Goal: Share content: Share content

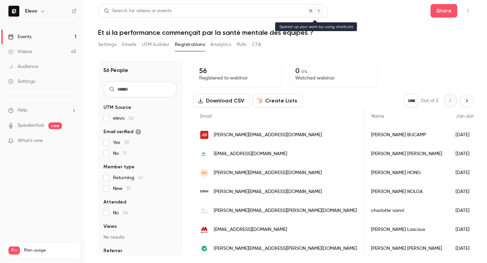
scroll to position [0, 622]
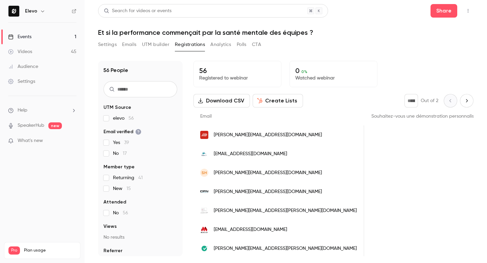
click at [169, 31] on h1 "Et si la performance commençait par la santé mentale des équipes ?" at bounding box center [286, 32] width 376 height 8
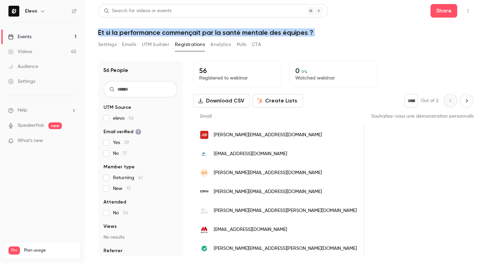
click at [169, 31] on h1 "Et si la performance commençait par la santé mentale des équipes ?" at bounding box center [286, 32] width 376 height 8
copy div "Et si la performance commençait par la santé mentale des équipes ? Settings Ema…"
click at [114, 43] on button "Settings" at bounding box center [107, 44] width 19 height 11
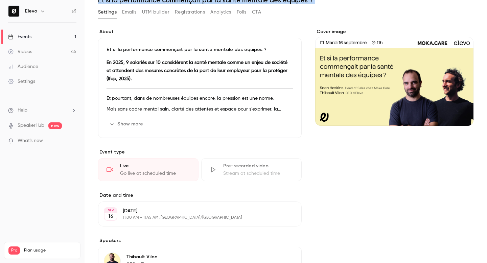
scroll to position [32, 0]
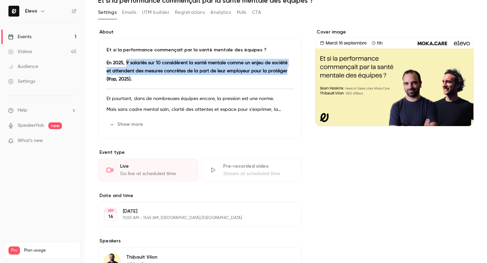
drag, startPoint x: 279, startPoint y: 71, endPoint x: 125, endPoint y: 61, distance: 154.3
click at [125, 61] on strong "En 2025, 9 salariés sur 10 considèrent la santé mentale comme un enjeu de socié…" at bounding box center [197, 71] width 181 height 21
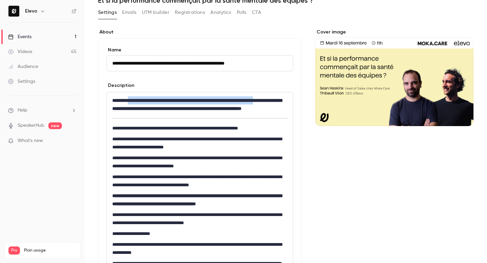
drag, startPoint x: 132, startPoint y: 99, endPoint x: 131, endPoint y: 112, distance: 13.2
click at [131, 112] on p "**********" at bounding box center [199, 104] width 175 height 16
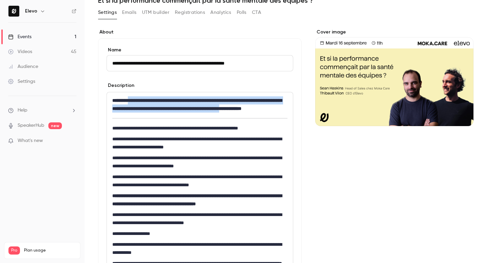
drag, startPoint x: 132, startPoint y: 118, endPoint x: 131, endPoint y: 101, distance: 16.6
click at [131, 101] on strong "**********" at bounding box center [197, 104] width 170 height 13
copy strong "**********"
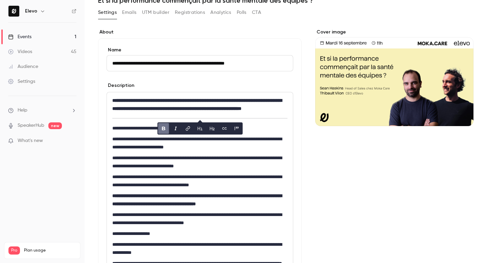
click at [151, 105] on p "**********" at bounding box center [199, 104] width 175 height 16
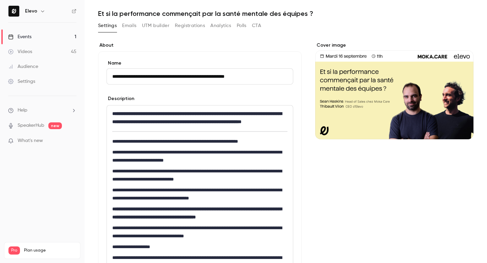
click at [130, 25] on button "Emails" at bounding box center [129, 25] width 14 height 11
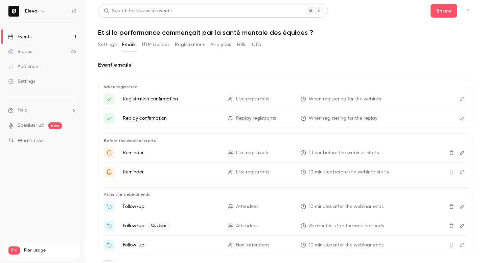
click at [116, 46] on button "Settings" at bounding box center [107, 44] width 19 height 11
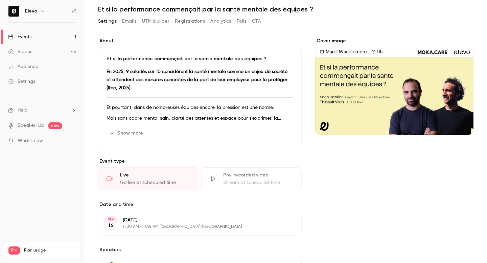
scroll to position [22, 0]
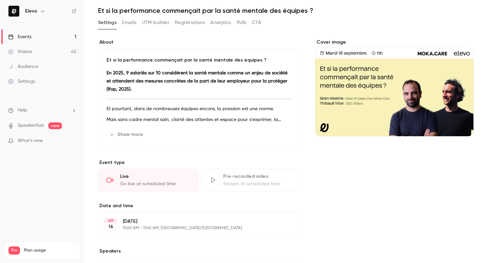
click at [126, 135] on button "Show more" at bounding box center [127, 134] width 41 height 11
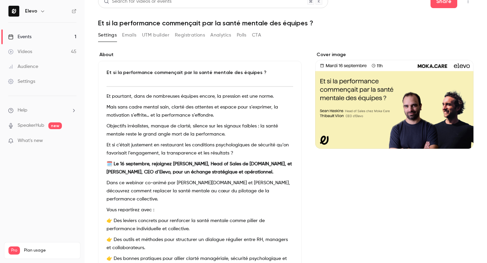
scroll to position [0, 0]
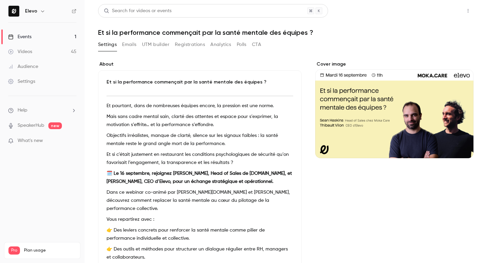
click at [441, 15] on button "Share" at bounding box center [444, 11] width 27 height 14
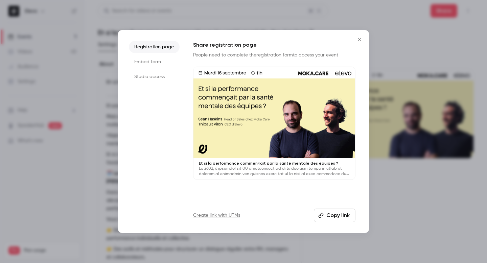
click at [146, 76] on li "Studio access" at bounding box center [154, 77] width 51 height 12
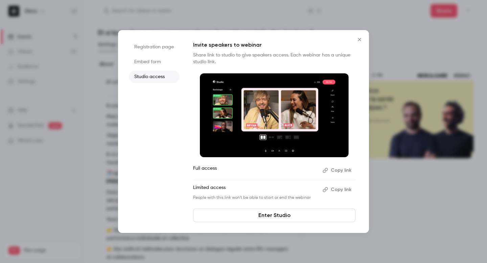
click at [332, 189] on button "Copy link" at bounding box center [338, 189] width 36 height 11
click at [357, 37] on icon "Close" at bounding box center [360, 39] width 8 height 5
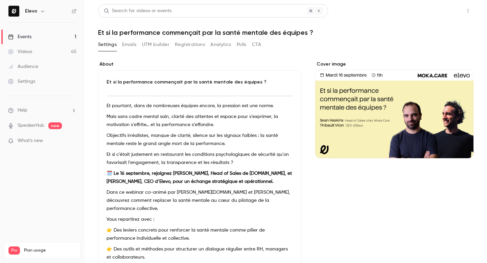
click at [439, 8] on button "Share" at bounding box center [444, 11] width 27 height 14
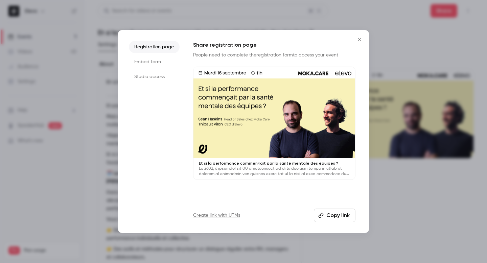
click at [152, 72] on li "Studio access" at bounding box center [154, 77] width 51 height 12
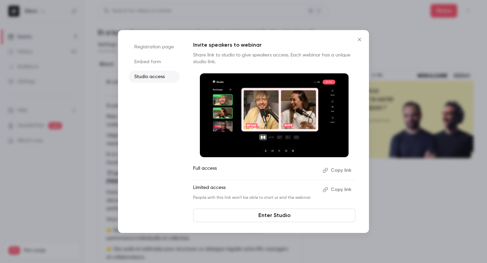
click at [334, 186] on button "Copy link" at bounding box center [338, 189] width 36 height 11
click at [334, 171] on button "Copy link" at bounding box center [338, 170] width 36 height 11
click at [360, 41] on icon "Close" at bounding box center [360, 39] width 8 height 5
